Goal: Find specific page/section: Find specific page/section

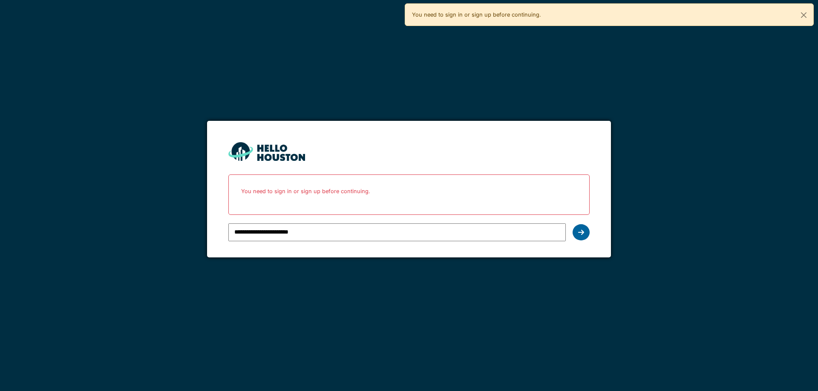
click at [579, 234] on icon at bounding box center [581, 232] width 6 height 7
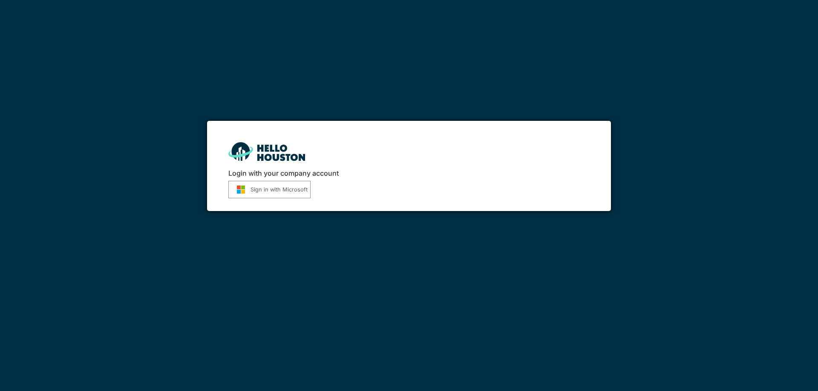
click at [274, 188] on button "Sign in with Microsoft" at bounding box center [269, 189] width 82 height 17
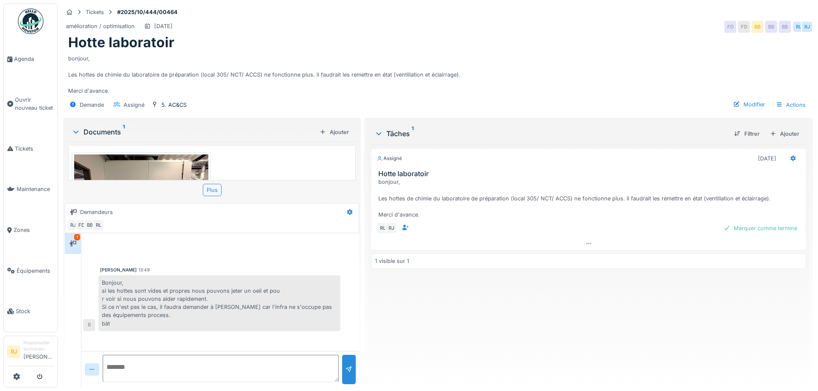
click at [165, 165] on img at bounding box center [141, 205] width 134 height 101
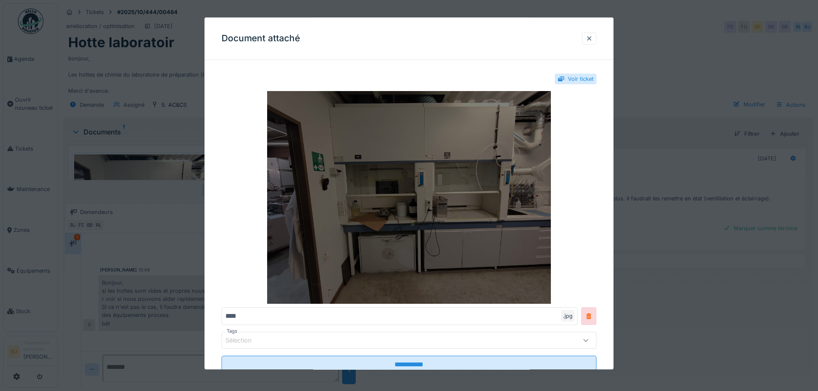
scroll to position [28, 0]
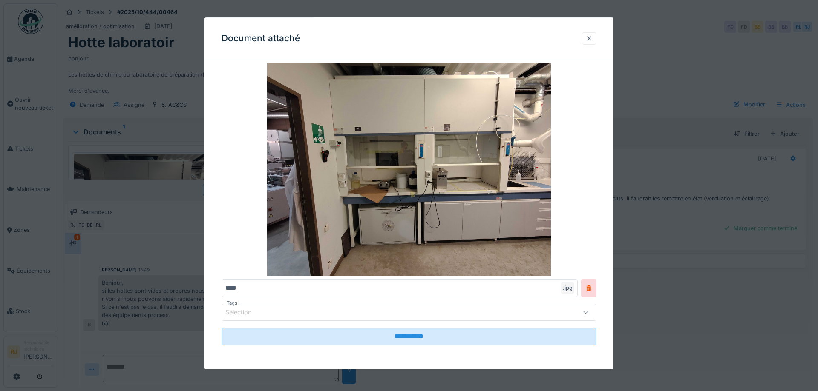
click at [109, 202] on div at bounding box center [409, 195] width 818 height 391
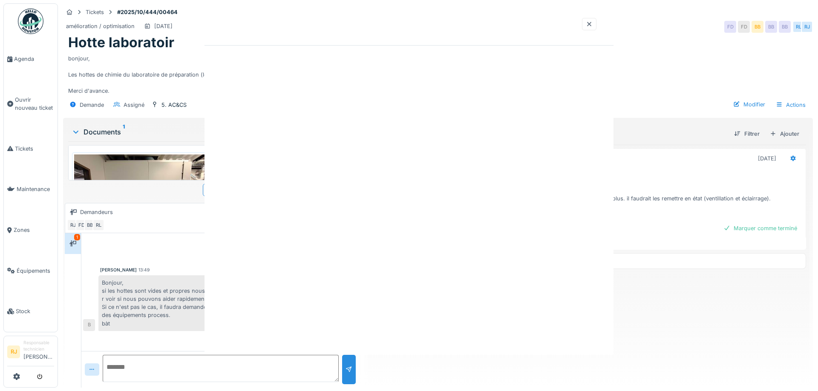
scroll to position [0, 0]
